Goal: Answer question/provide support

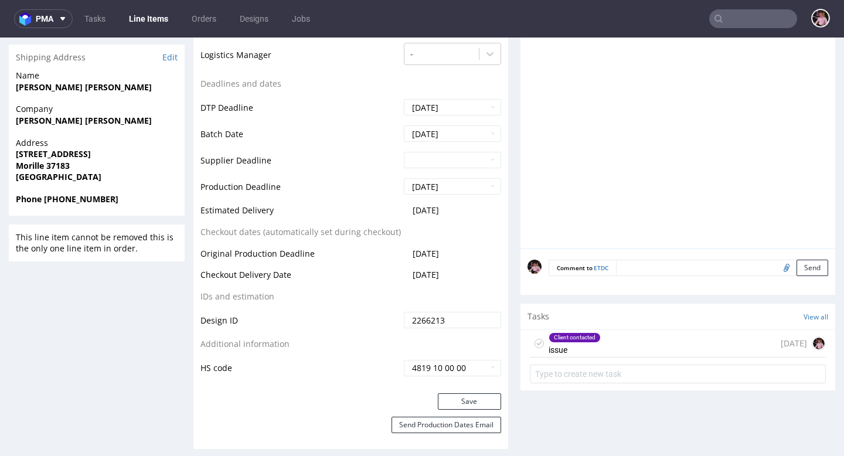
scroll to position [548, 0]
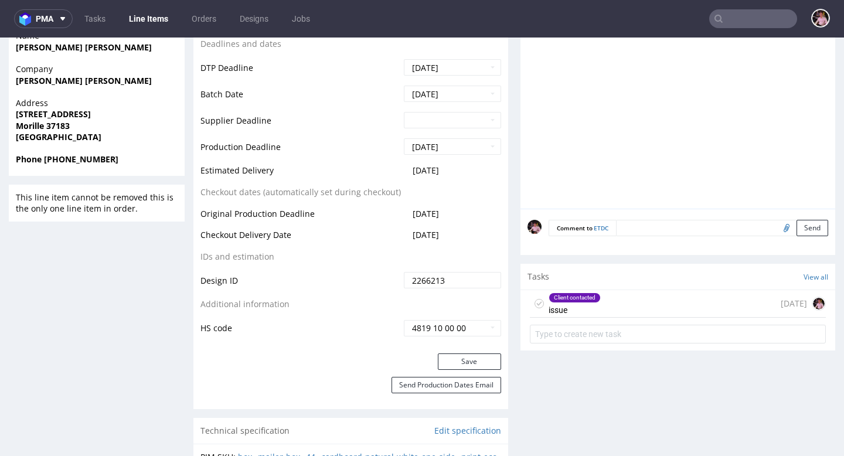
click at [635, 302] on div "Client contacted issue [DATE]" at bounding box center [678, 304] width 296 height 28
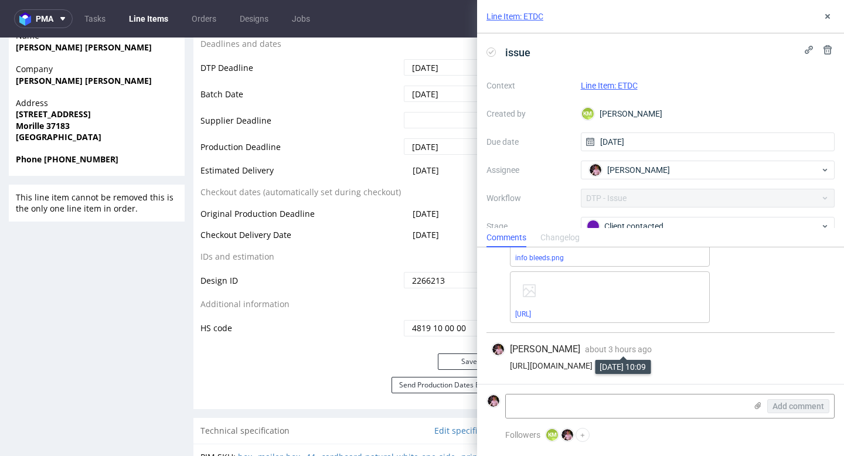
scroll to position [150, 0]
click at [588, 406] on textarea at bounding box center [626, 406] width 240 height 23
paste textarea "Nie potrafimy obsługiwać Adobe Illustratora, nie jesteśmy profesjonalnymi grafi…"
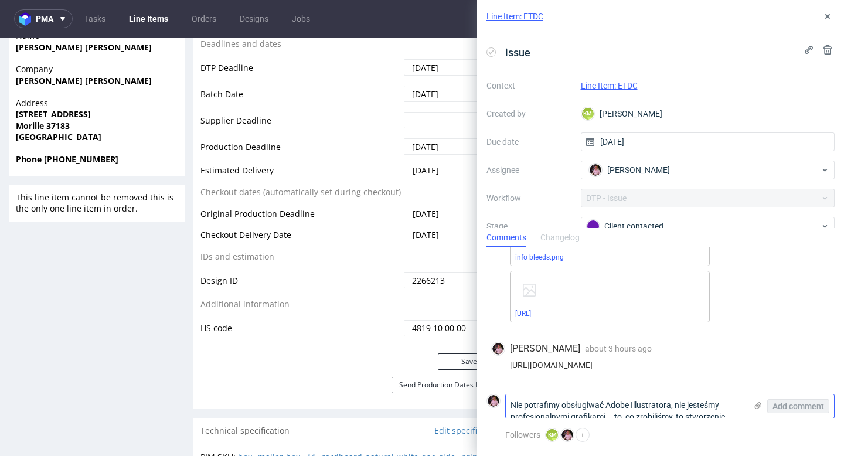
scroll to position [0, 0]
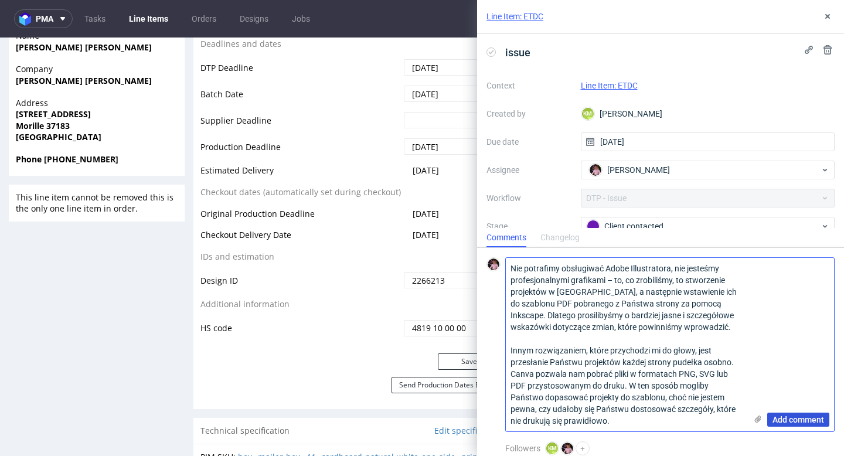
type textarea "Nie potrafimy obsługiwać Adobe Illustratora, nie jesteśmy profesjonalnymi grafi…"
click at [773, 419] on span "Add comment" at bounding box center [799, 420] width 52 height 8
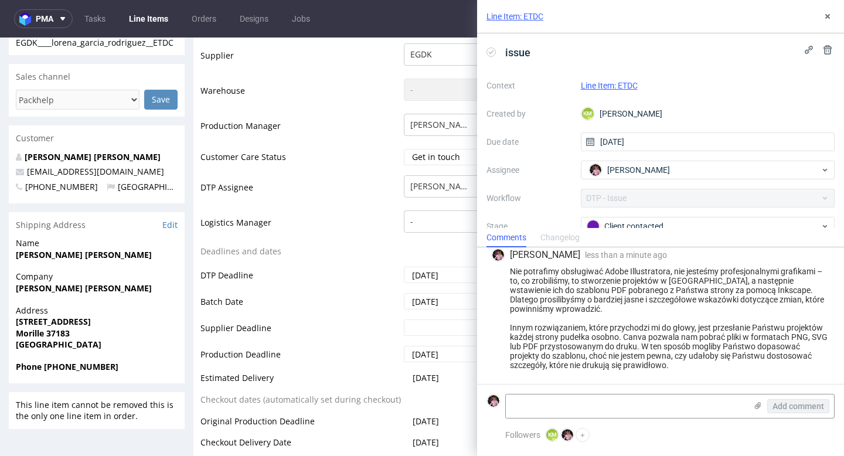
scroll to position [250, 0]
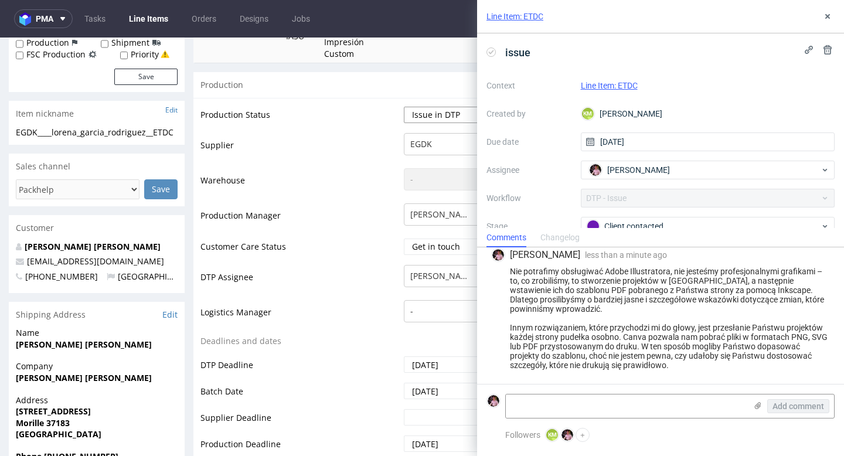
click at [433, 114] on select "Waiting for Artwork Waiting for Diecut Waiting for Mockup Waiting for DTP Waiti…" at bounding box center [452, 115] width 97 height 16
select select "back_for_dtp"
click at [404, 107] on select "Waiting for Artwork Waiting for Diecut Waiting for Mockup Waiting for DTP Waiti…" at bounding box center [452, 115] width 97 height 16
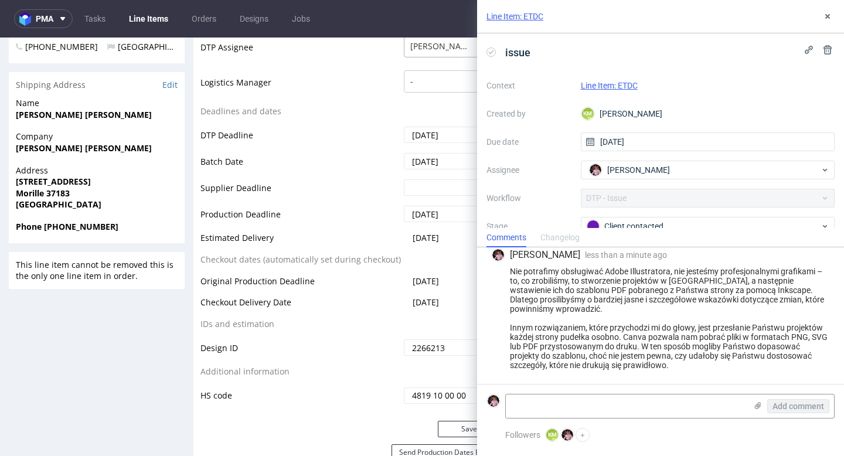
scroll to position [503, 0]
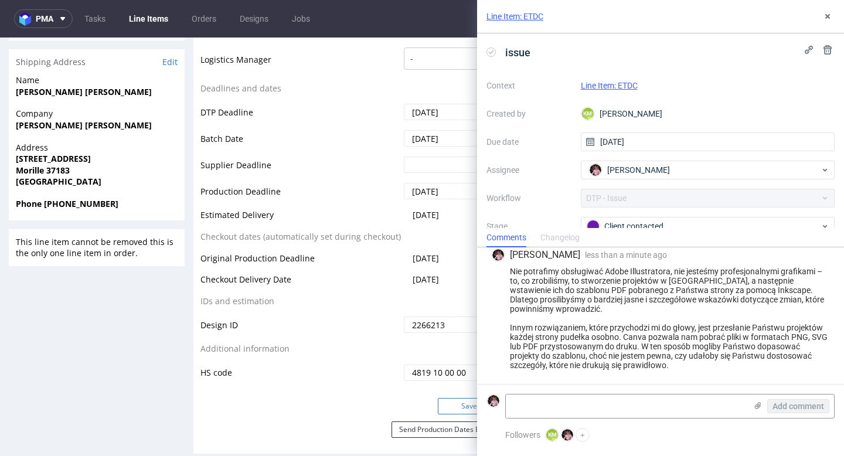
click at [443, 406] on button "Save" at bounding box center [469, 406] width 63 height 16
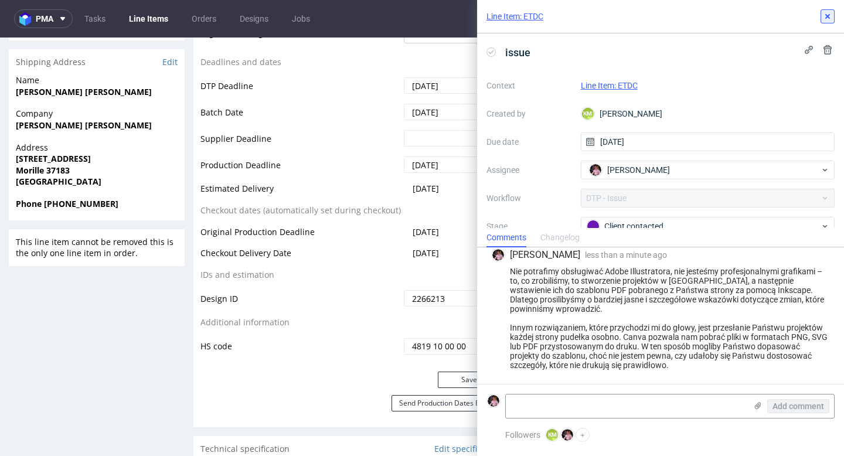
click at [826, 14] on use at bounding box center [828, 16] width 5 height 5
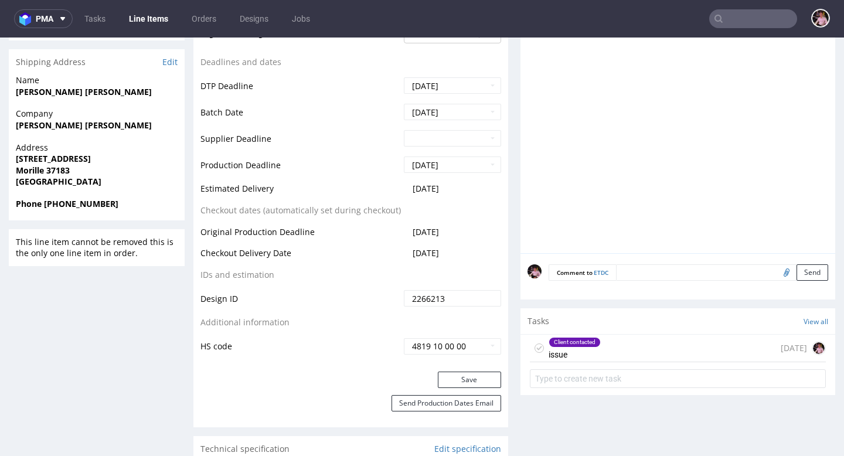
click at [775, 16] on input "text" at bounding box center [753, 18] width 88 height 19
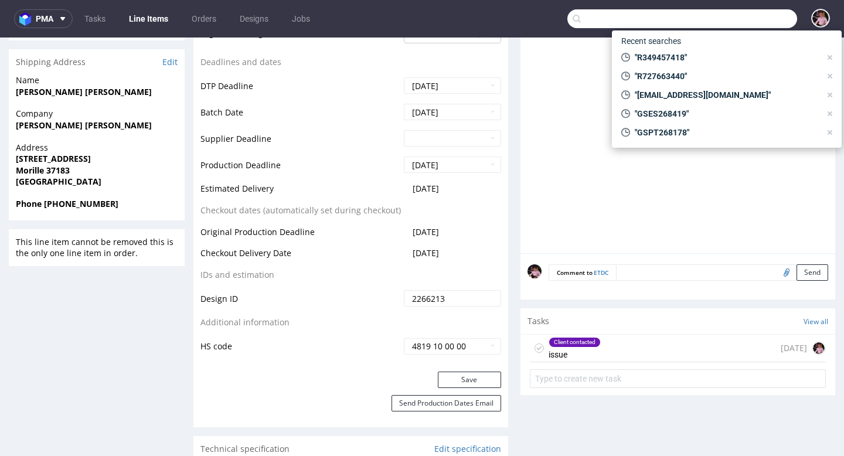
paste input "R144566230"
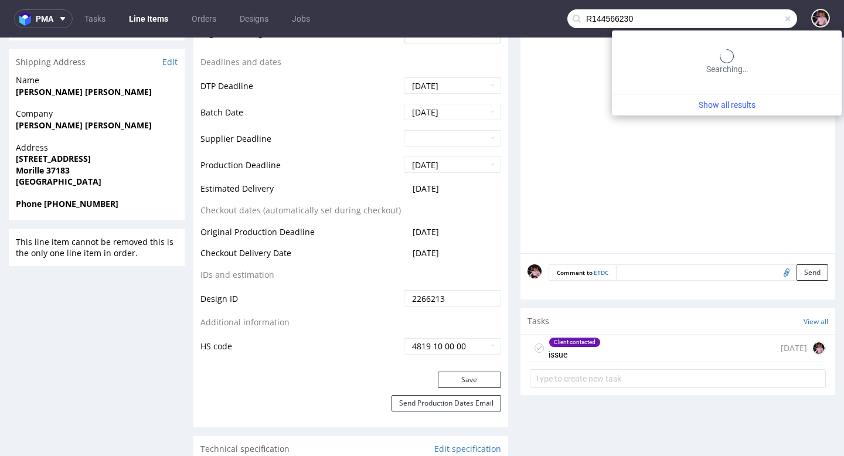
type input "R144566230"
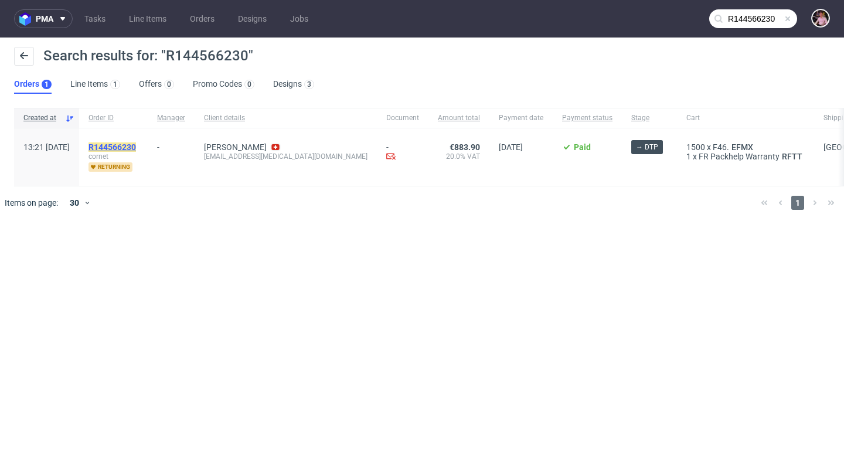
click at [136, 146] on mark "R144566230" at bounding box center [112, 146] width 47 height 9
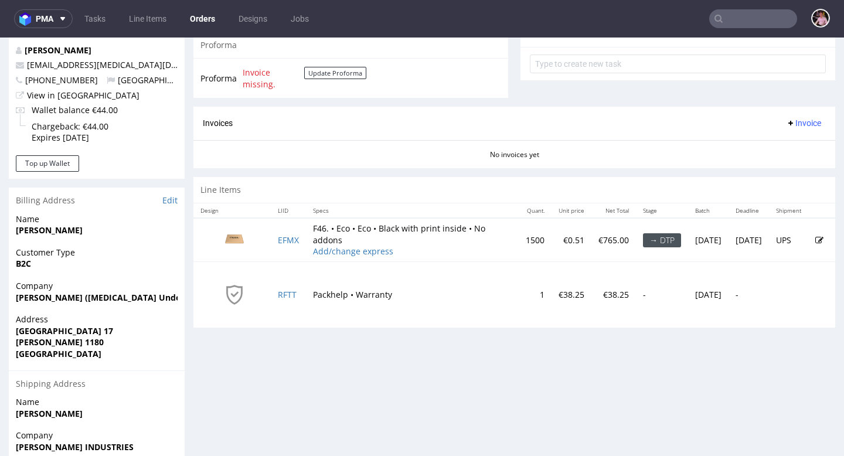
scroll to position [439, 0]
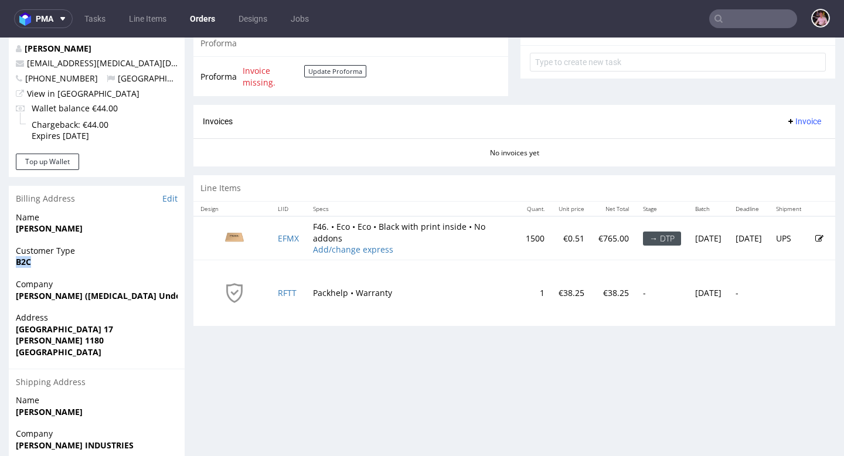
drag, startPoint x: 40, startPoint y: 258, endPoint x: 7, endPoint y: 259, distance: 32.8
click at [7, 259] on div "Order R144566230 [DATE] 01:21 PM Mark this order as problematic Invoice Save Or…" at bounding box center [422, 88] width 844 height 921
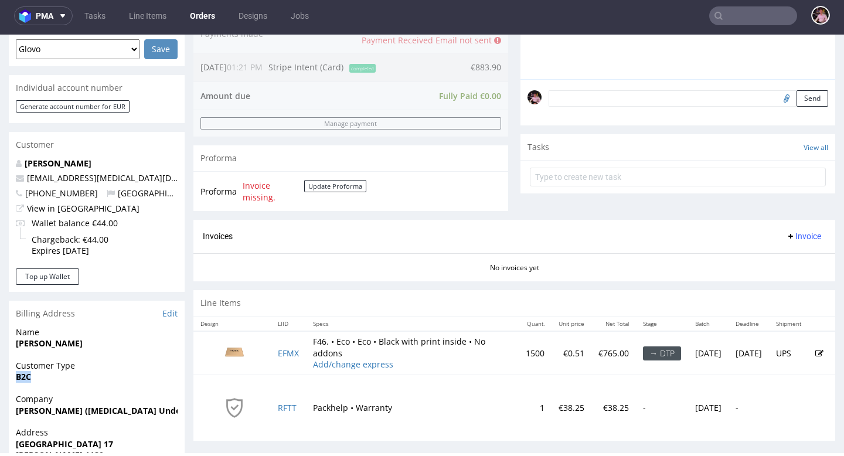
scroll to position [320, 0]
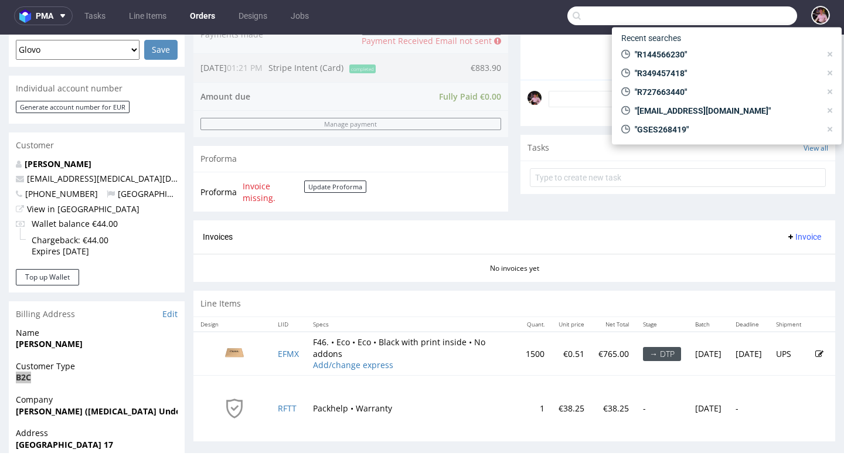
click at [756, 20] on input "text" at bounding box center [683, 15] width 230 height 19
paste input "R380458329"
type input "R380458329"
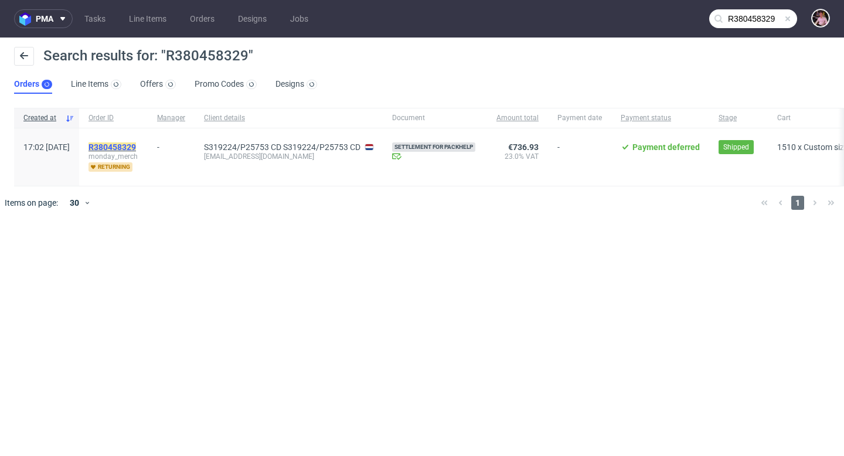
click at [136, 145] on mark "R380458329" at bounding box center [112, 146] width 47 height 9
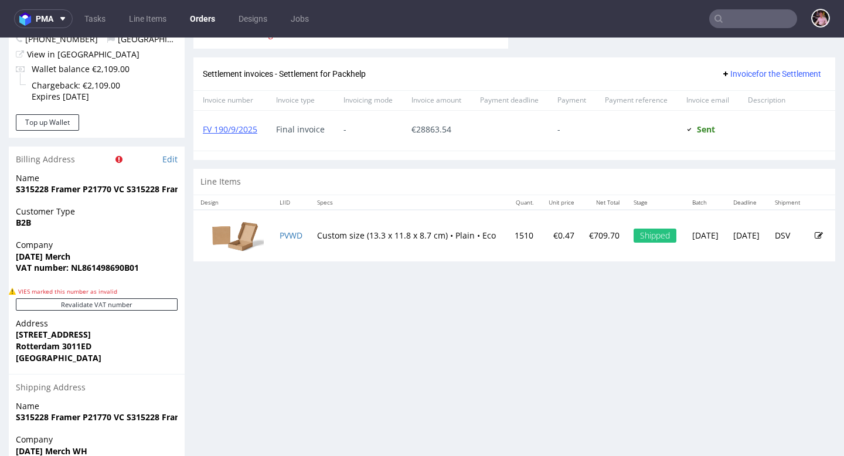
scroll to position [514, 0]
